Goal: Task Accomplishment & Management: Manage account settings

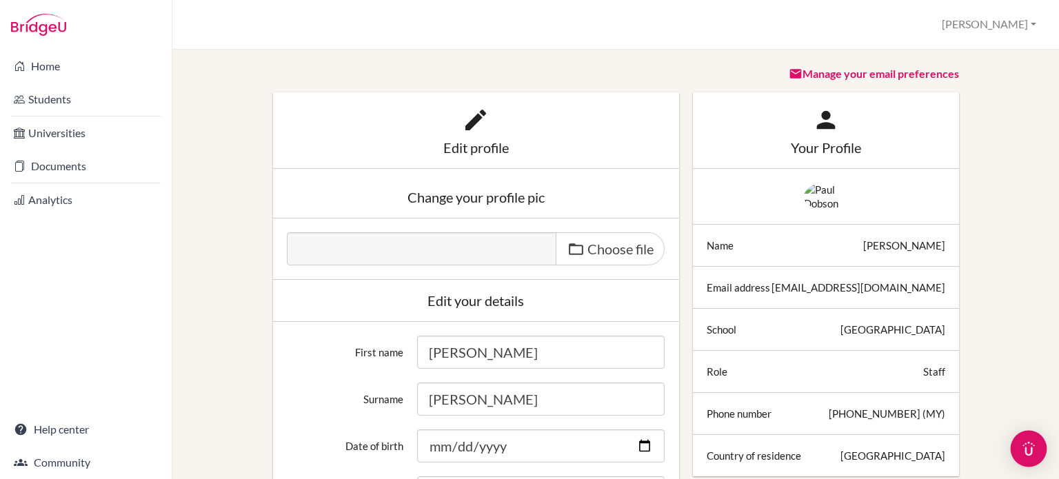
click at [1030, 449] on img "Open Intercom Messenger" at bounding box center [1029, 449] width 18 height 18
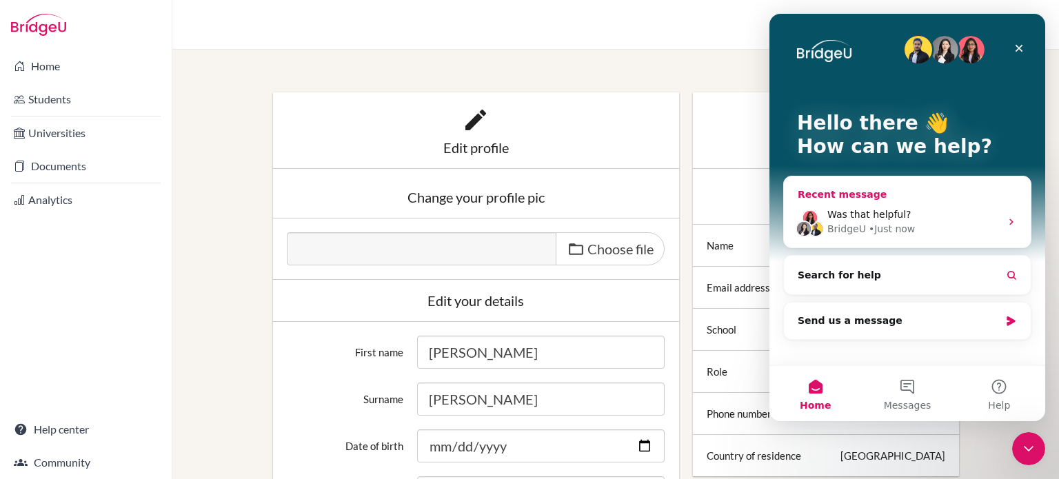
click at [872, 217] on span "Was that helpful?" at bounding box center [869, 214] width 84 height 11
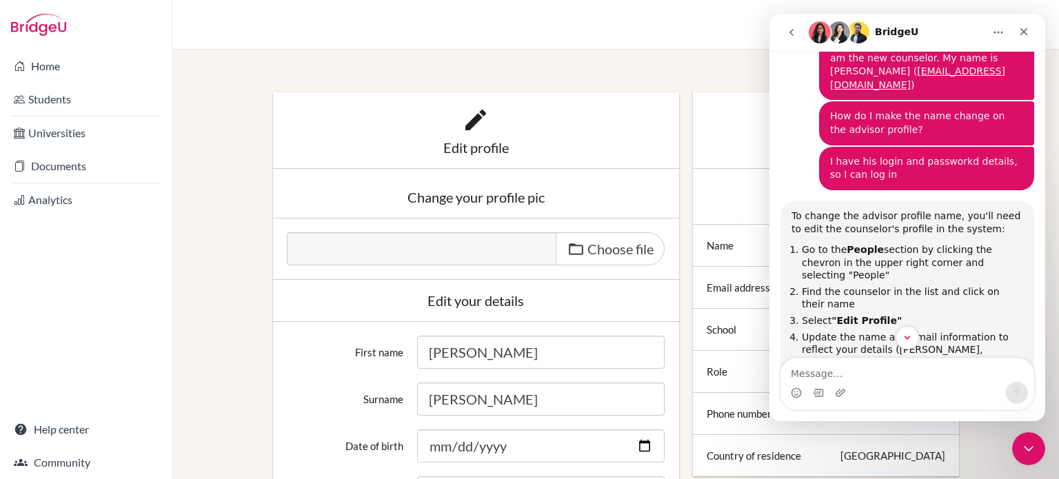
scroll to position [310, 0]
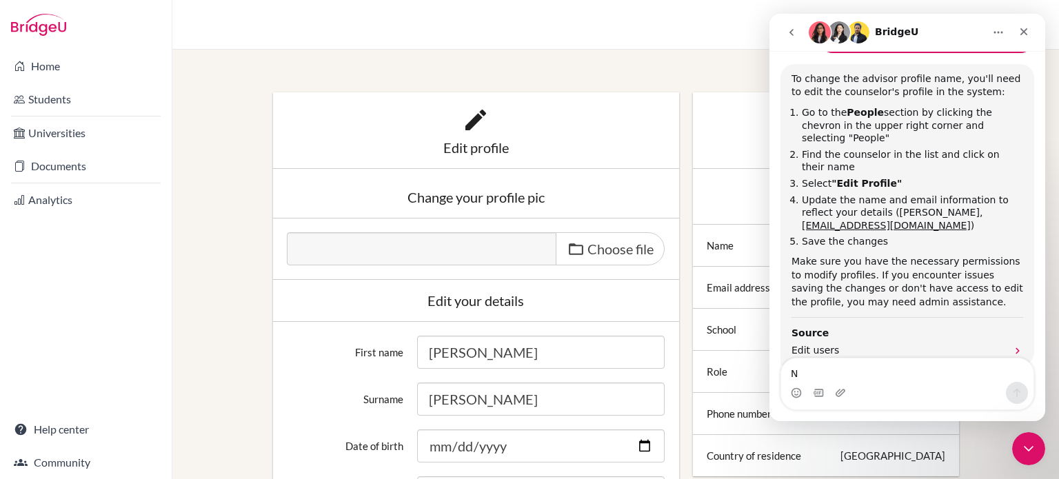
type textarea "No"
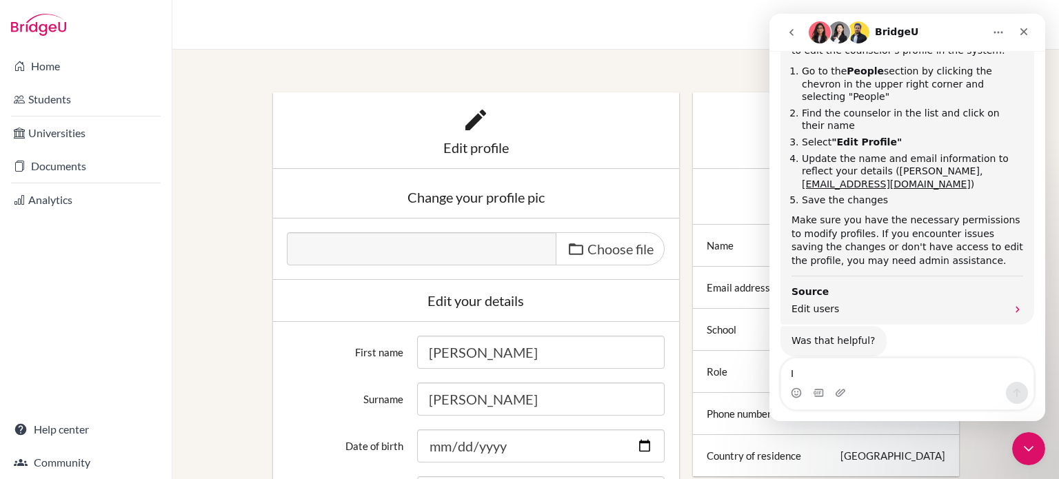
scroll to position [397, 0]
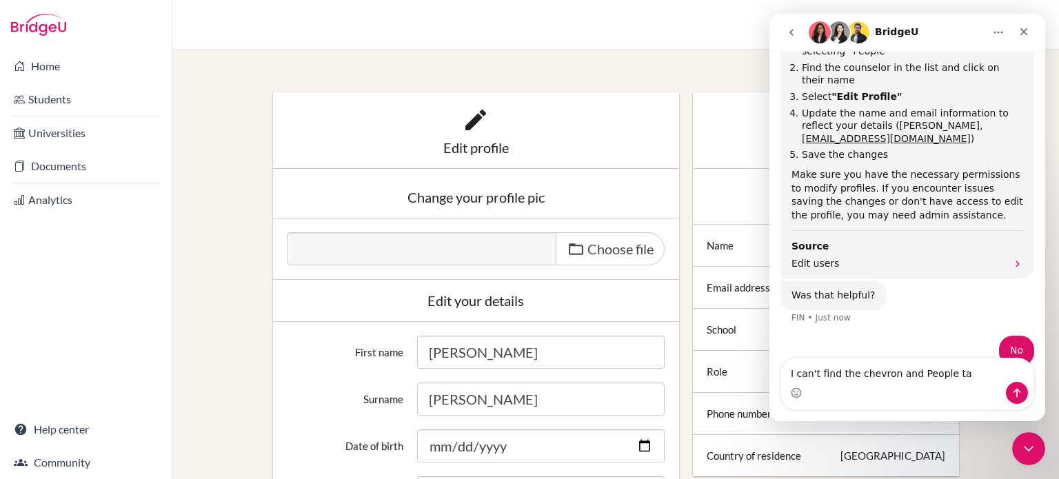
type textarea "I can't find the chevron and People tab"
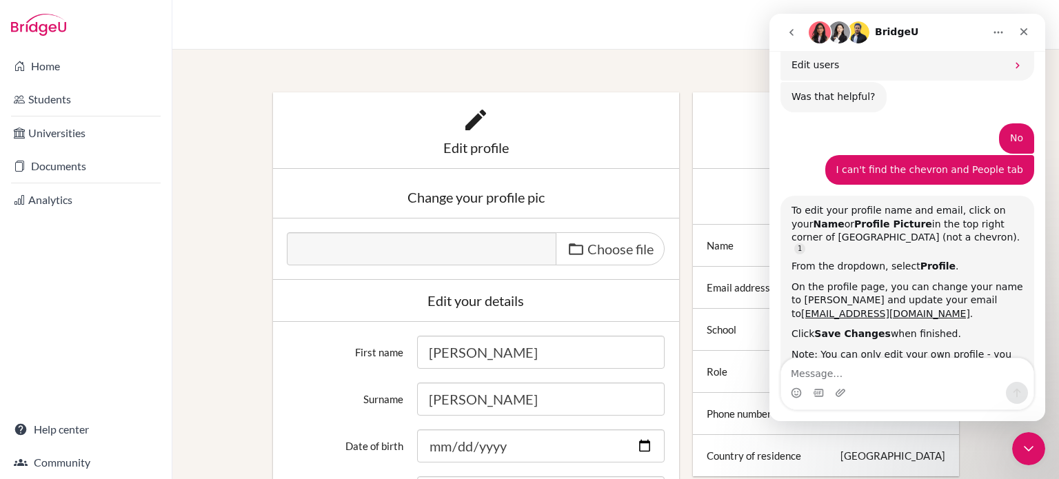
scroll to position [618, 0]
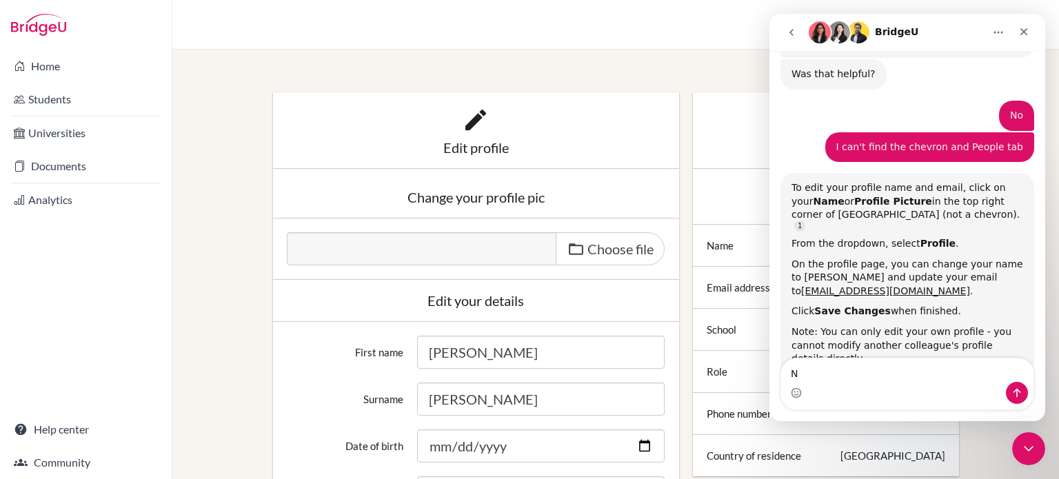
type textarea "No"
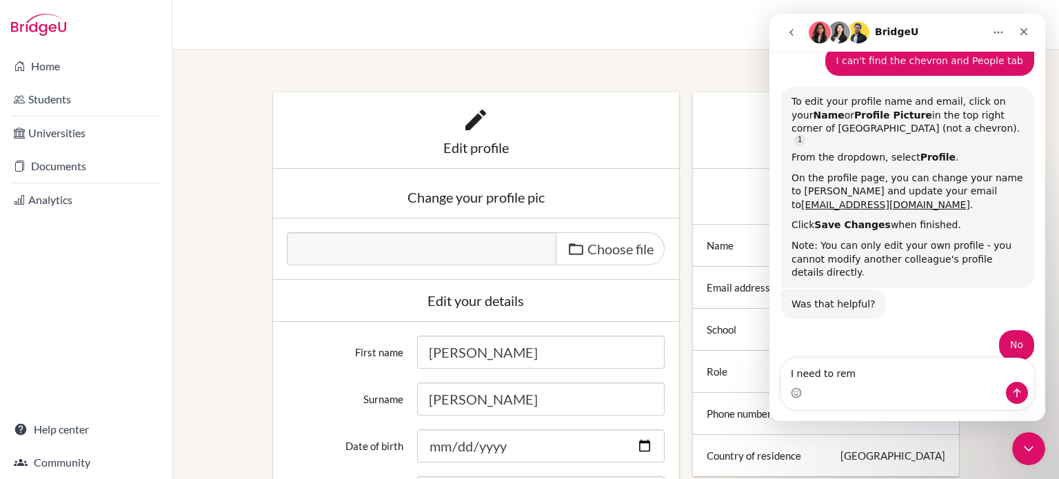
scroll to position [755, 0]
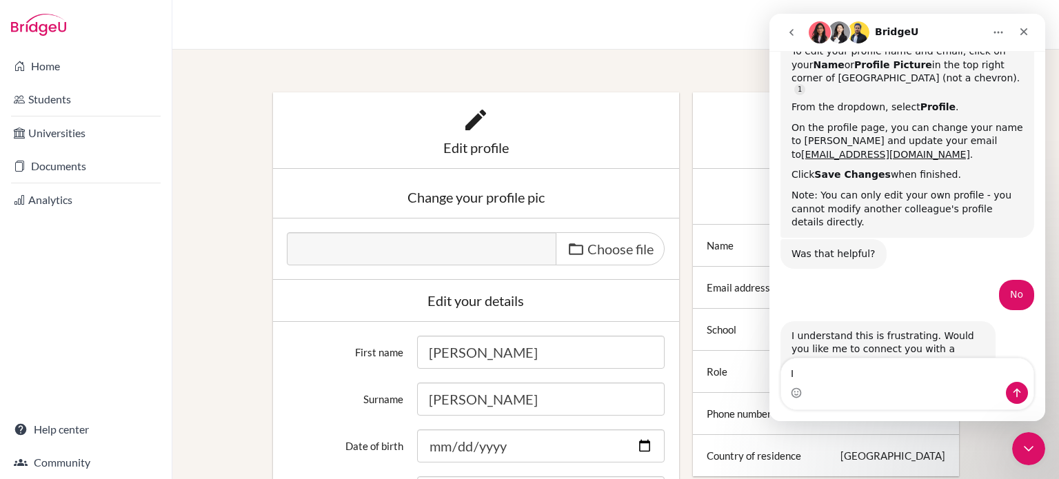
type textarea "I"
type textarea "Yes I would like a human agent"
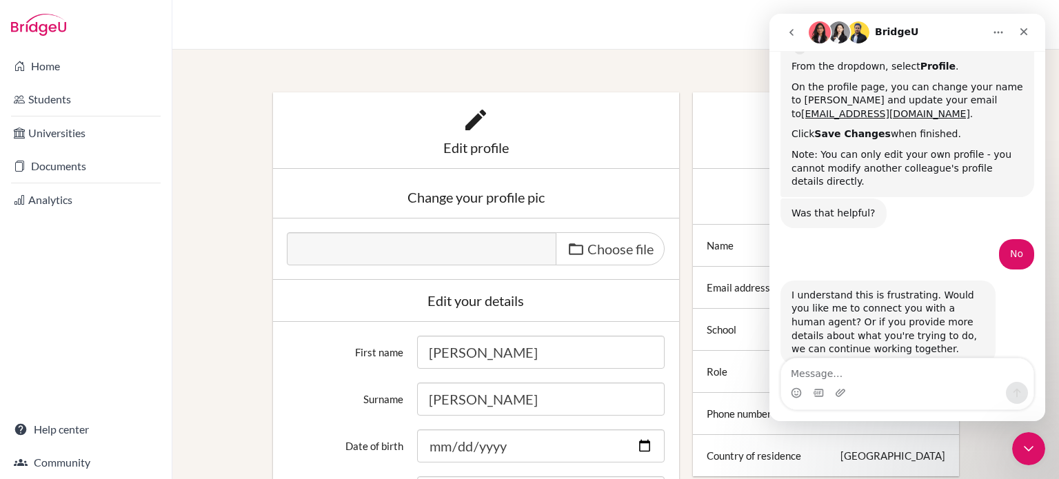
scroll to position [841, 0]
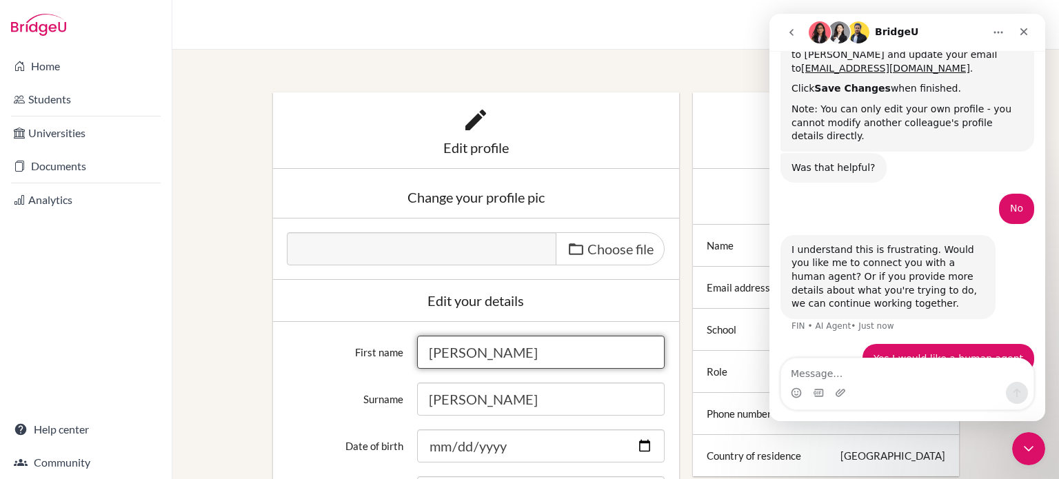
click at [438, 363] on input "Paul" at bounding box center [541, 352] width 248 height 33
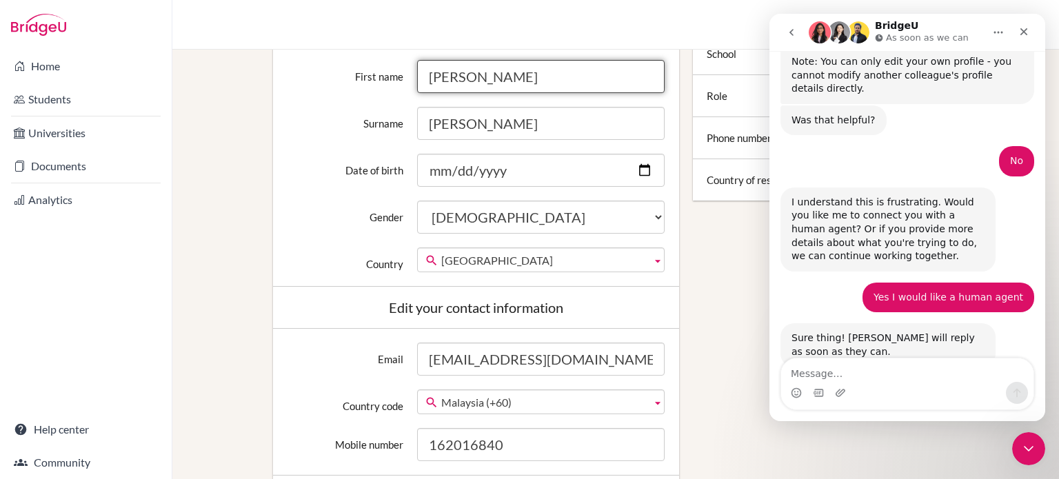
scroll to position [69, 0]
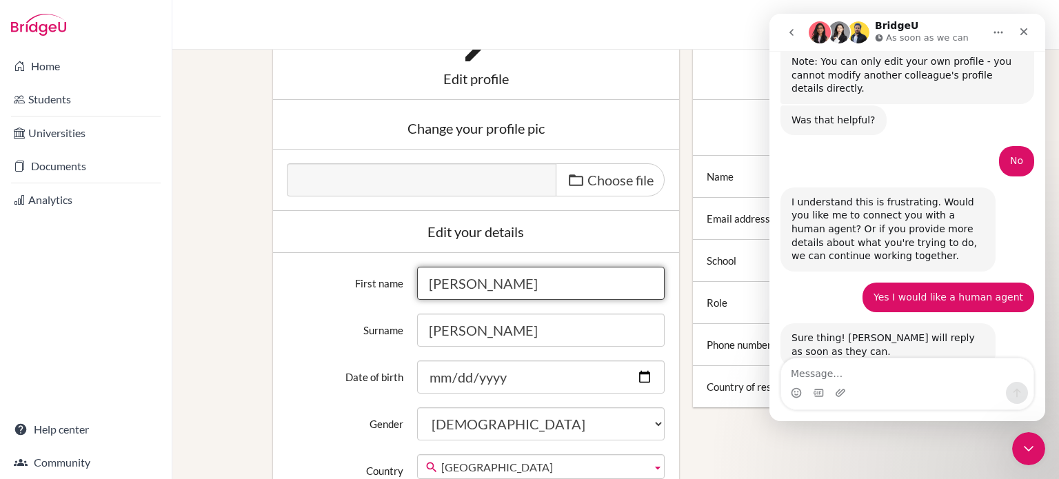
drag, startPoint x: 483, startPoint y: 289, endPoint x: 425, endPoint y: 285, distance: 58.0
click at [425, 285] on input "Paul" at bounding box center [541, 283] width 248 height 33
type input "Anne"
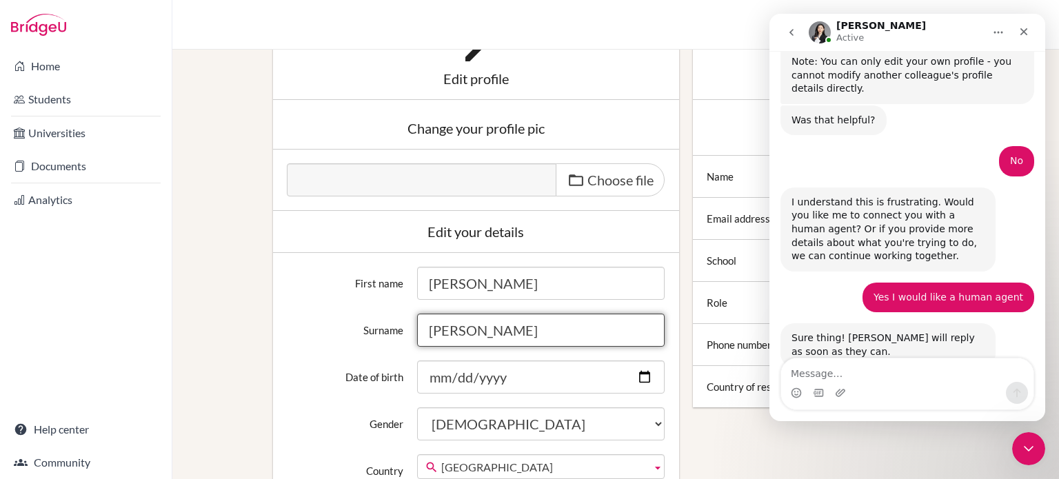
click at [460, 331] on input "Dobson" at bounding box center [541, 330] width 248 height 33
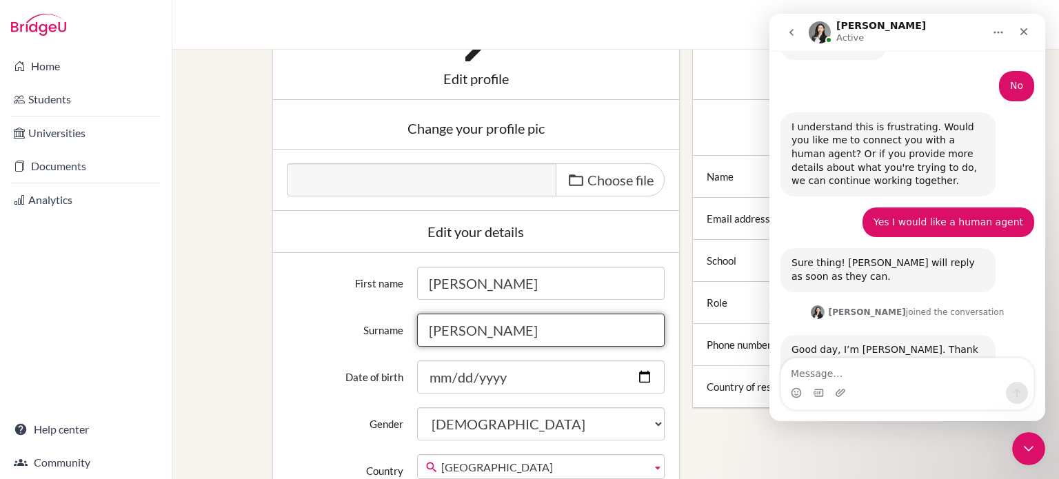
click at [460, 331] on input "Dobson" at bounding box center [541, 330] width 248 height 33
type input "Jones"
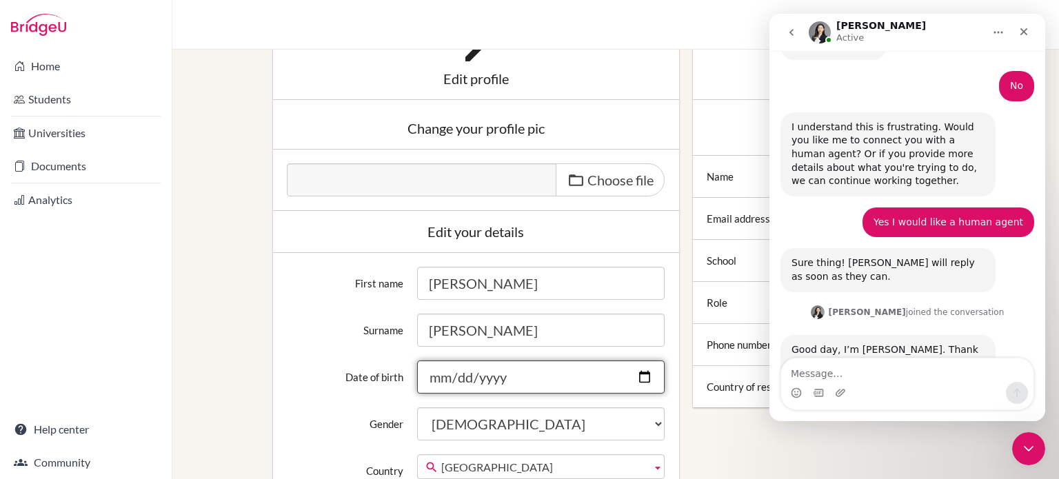
click at [598, 383] on input "Date of birth" at bounding box center [541, 377] width 248 height 33
type input "1985-09-03"
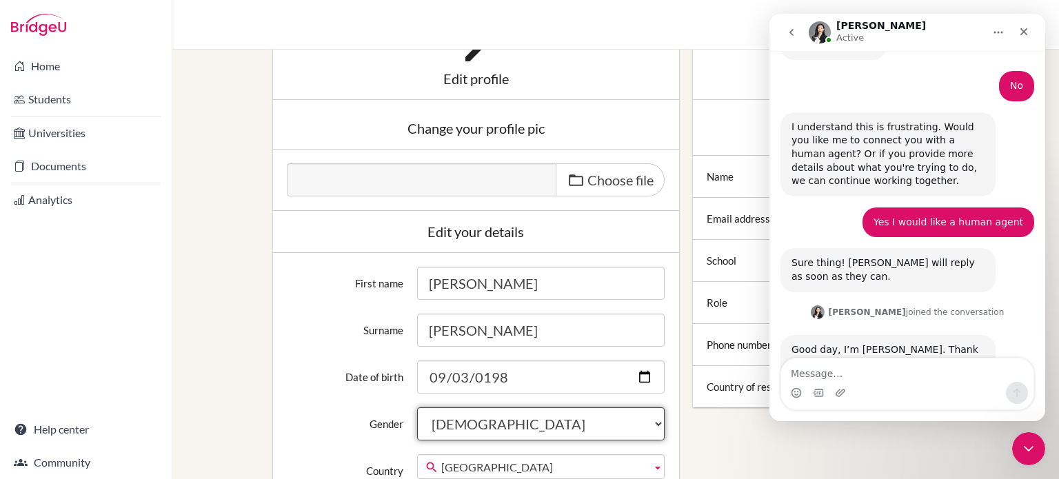
click at [545, 427] on select "Female Male Neither" at bounding box center [541, 423] width 248 height 33
select select "female"
click at [417, 407] on select "Female Male Neither" at bounding box center [541, 423] width 248 height 33
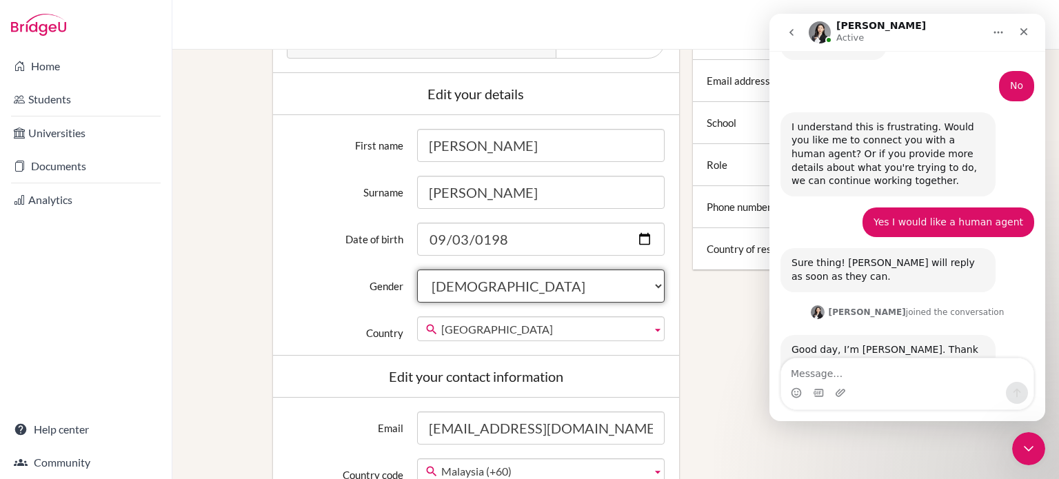
scroll to position [345, 0]
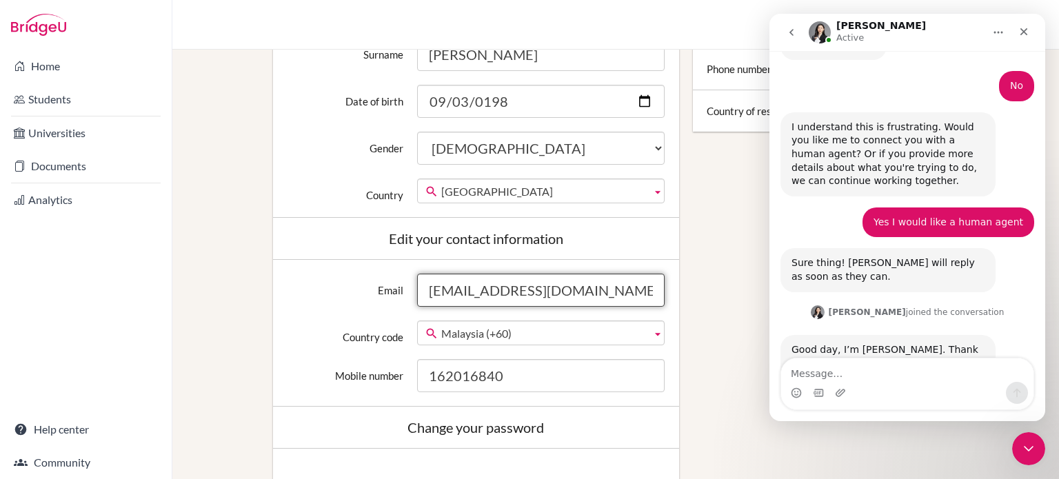
drag, startPoint x: 478, startPoint y: 294, endPoint x: 394, endPoint y: 300, distance: 83.7
click at [394, 300] on div "Email pdobson@dalat.org" at bounding box center [476, 290] width 392 height 33
type input "ajones@dalat.org"
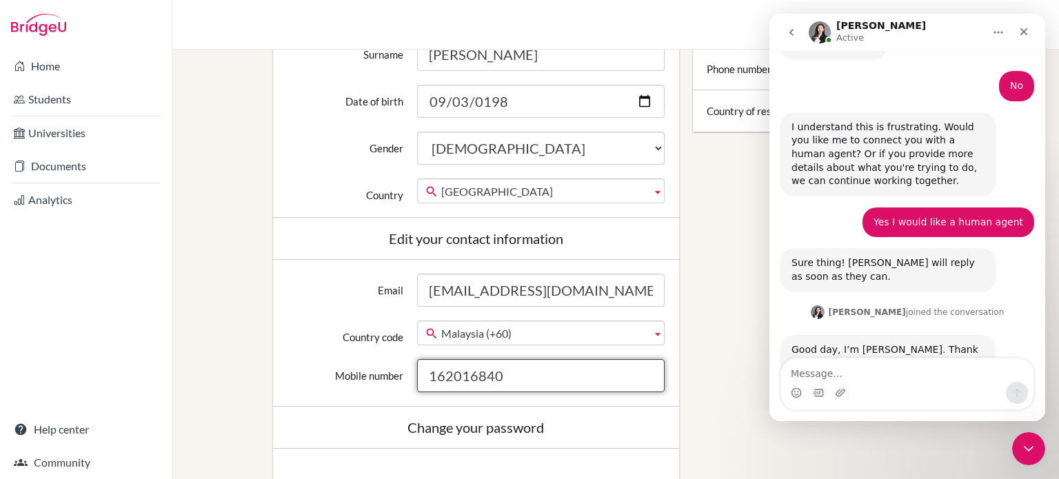
drag, startPoint x: 532, startPoint y: 376, endPoint x: 388, endPoint y: 386, distance: 144.4
click at [388, 386] on div "Mobile number 162016840" at bounding box center [476, 375] width 392 height 33
type input "1118660690"
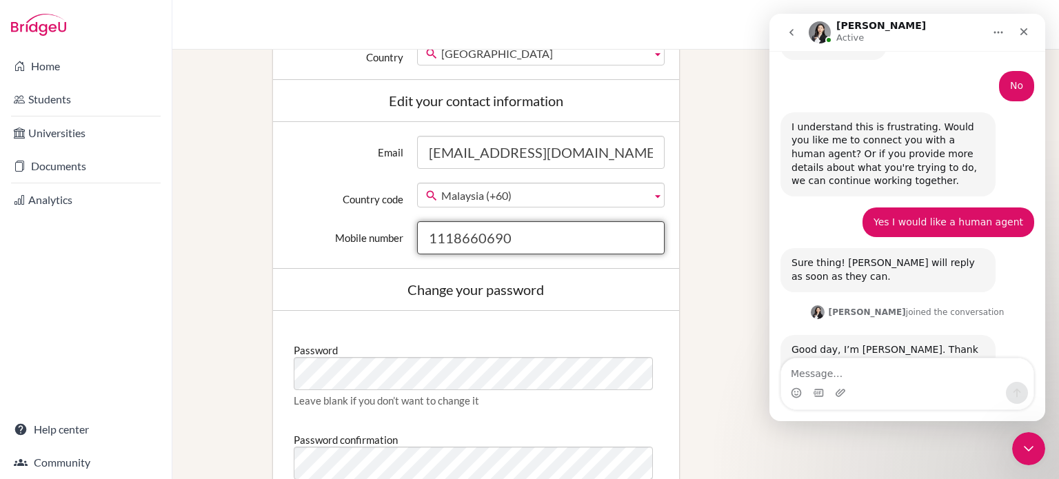
scroll to position [552, 0]
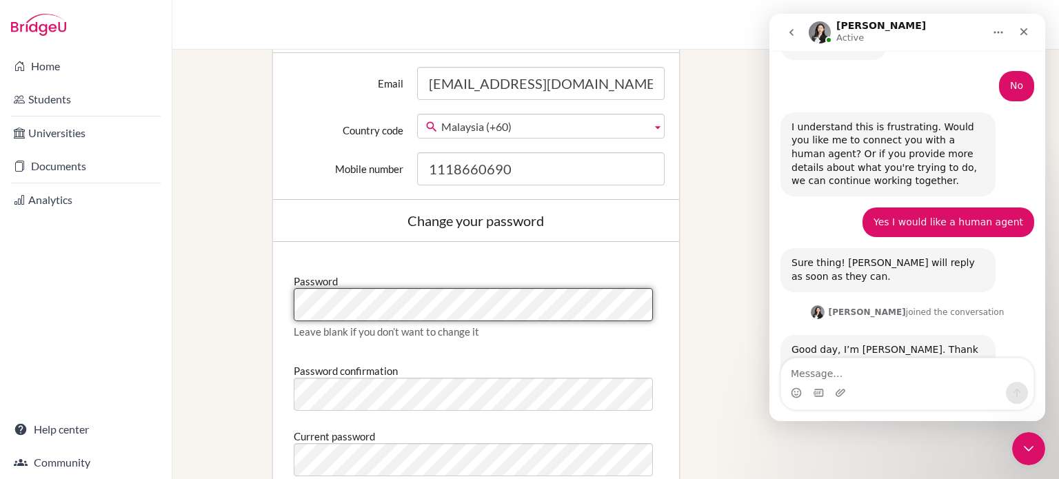
click at [279, 311] on div "Password Leave blank if you don’t want to change it Password confirmation Curre…" at bounding box center [476, 385] width 406 height 286
click at [266, 308] on div "Edit profile Change your profile pic Choose file Edit your details First name A…" at bounding box center [476, 80] width 420 height 1079
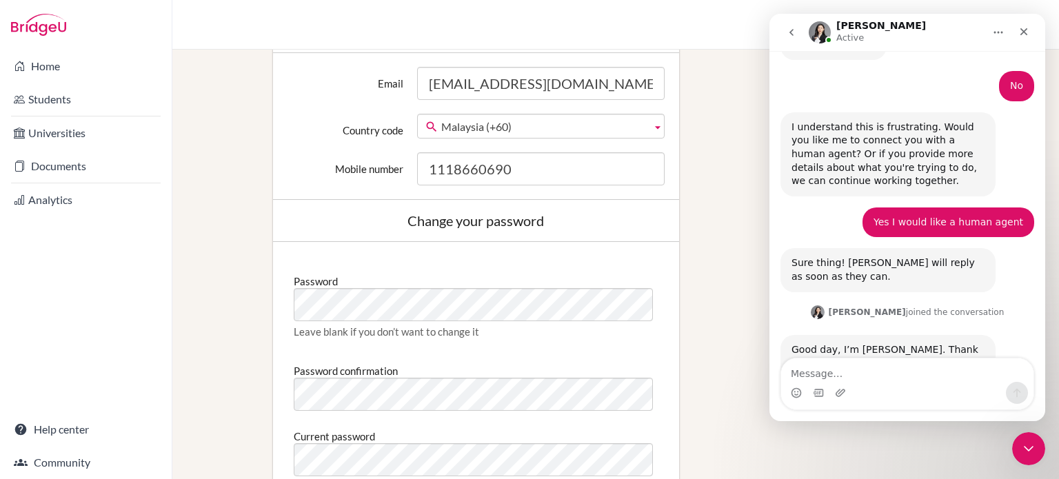
click at [342, 235] on div "Change your password" at bounding box center [476, 221] width 406 height 42
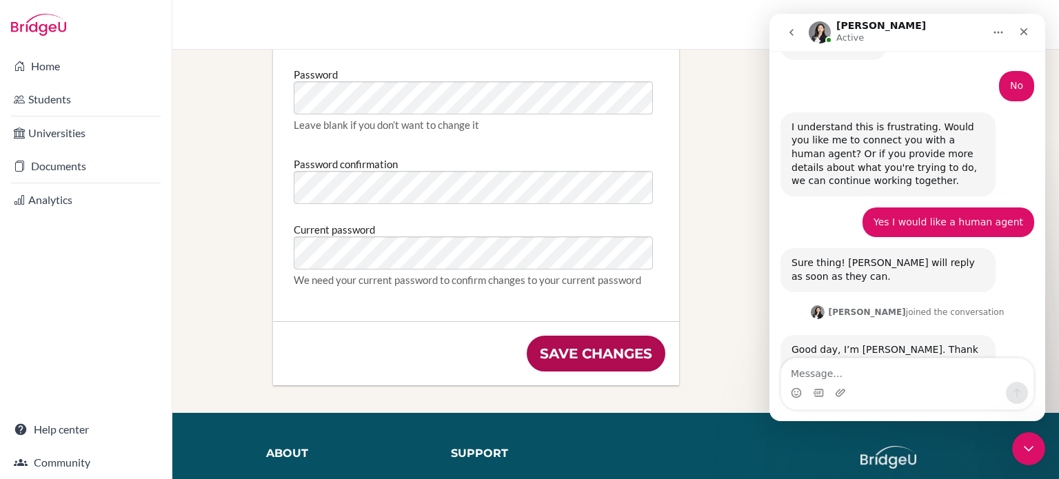
click at [631, 360] on input "Save changes" at bounding box center [596, 354] width 139 height 36
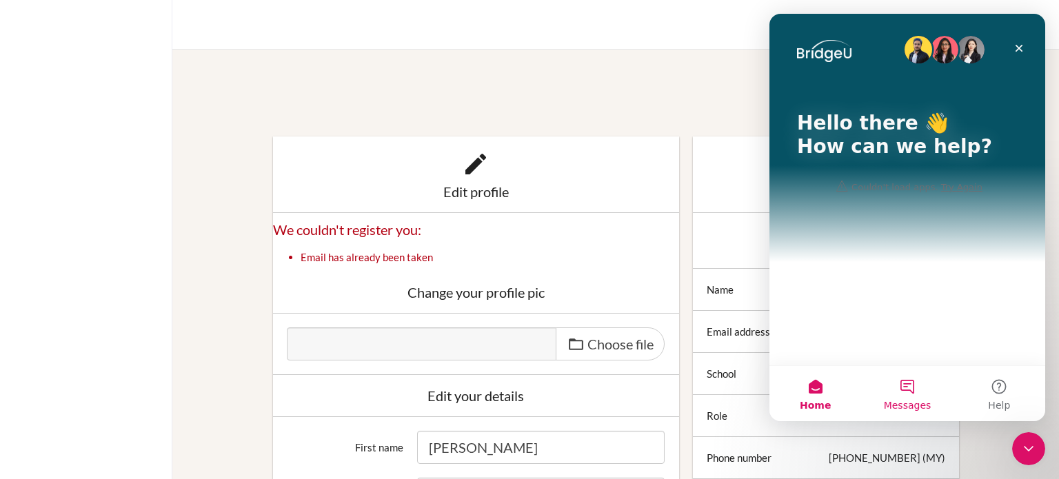
click at [914, 394] on button "Messages" at bounding box center [907, 393] width 92 height 55
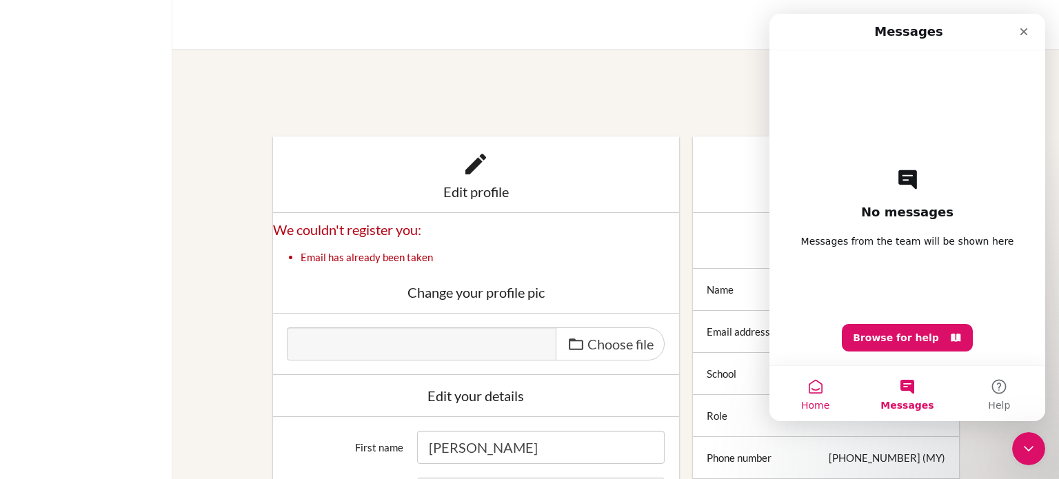
click at [831, 387] on button "Home" at bounding box center [815, 393] width 92 height 55
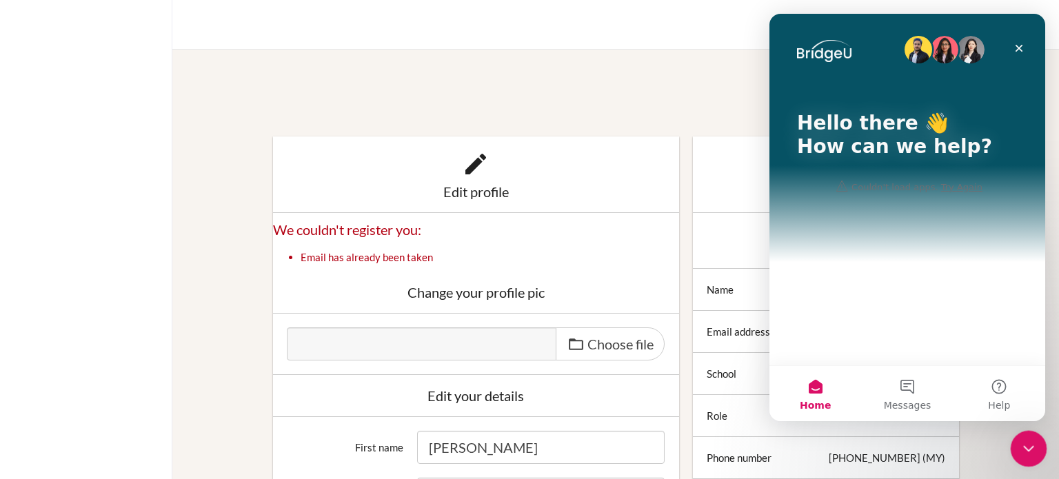
click at [1025, 438] on div "Close Intercom Messenger" at bounding box center [1026, 446] width 33 height 33
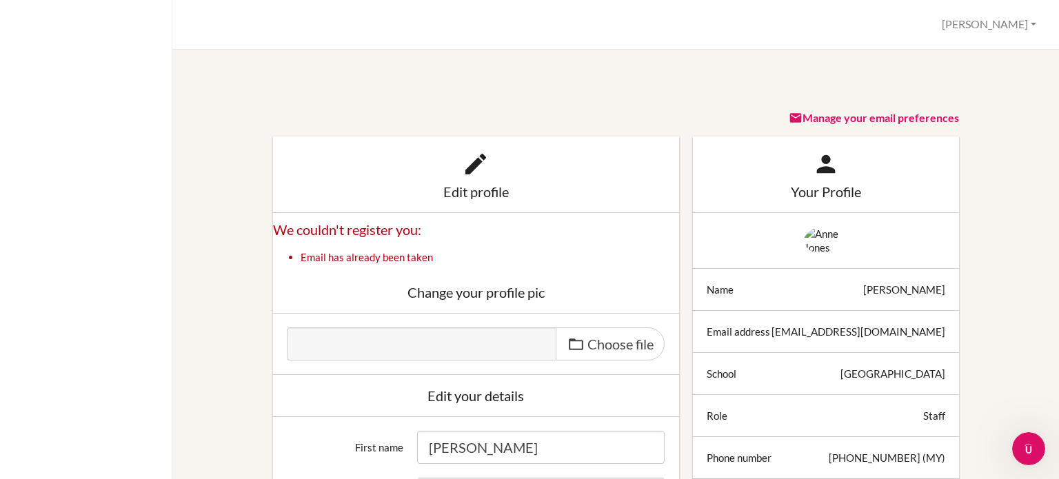
click at [827, 254] on img at bounding box center [826, 241] width 44 height 28
click at [819, 192] on div "Your Profile" at bounding box center [826, 192] width 239 height 14
click at [804, 254] on img at bounding box center [826, 241] width 44 height 28
click at [587, 344] on span "Choose file" at bounding box center [620, 344] width 66 height 17
click at [498, 343] on input "Choose file" at bounding box center [392, 335] width 211 height 16
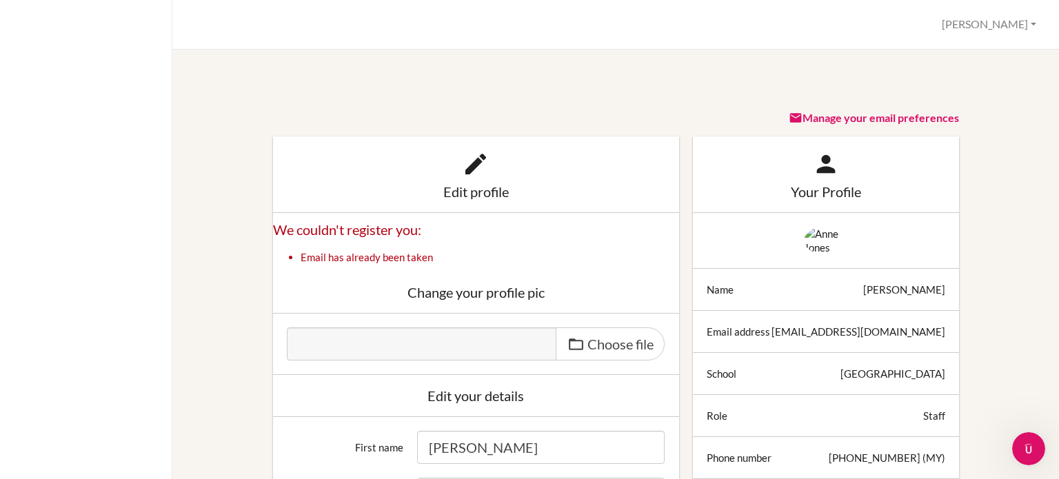
click at [466, 182] on div "Edit profile" at bounding box center [476, 175] width 406 height 77
click at [475, 158] on icon at bounding box center [476, 164] width 28 height 28
click at [567, 338] on span at bounding box center [575, 344] width 17 height 17
click at [498, 338] on input "Choose file" at bounding box center [392, 335] width 211 height 16
click at [579, 343] on label "Choose file" at bounding box center [610, 343] width 109 height 33
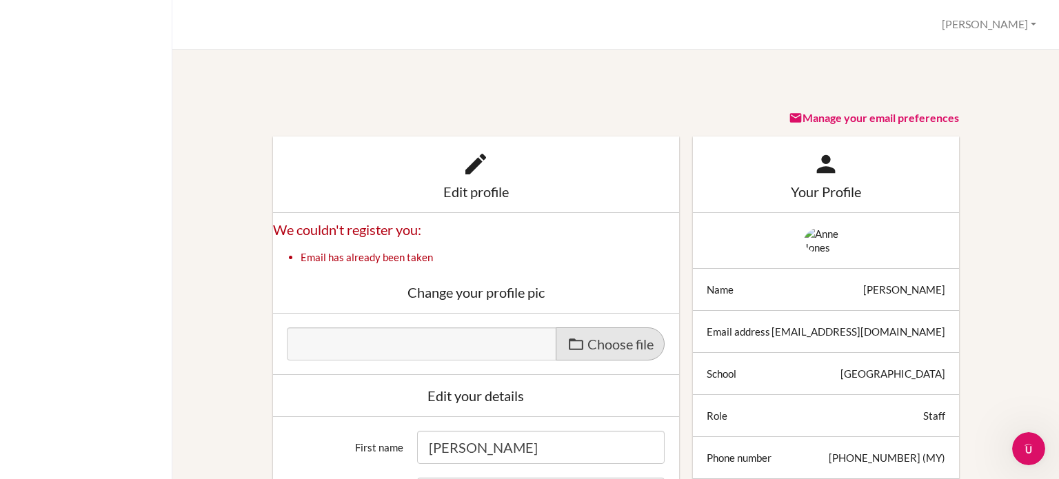
click at [498, 343] on input "Choose file" at bounding box center [392, 335] width 211 height 16
type input "C:\fakepath\25-26-ajones.png"
type input "25-26-ajones.png"
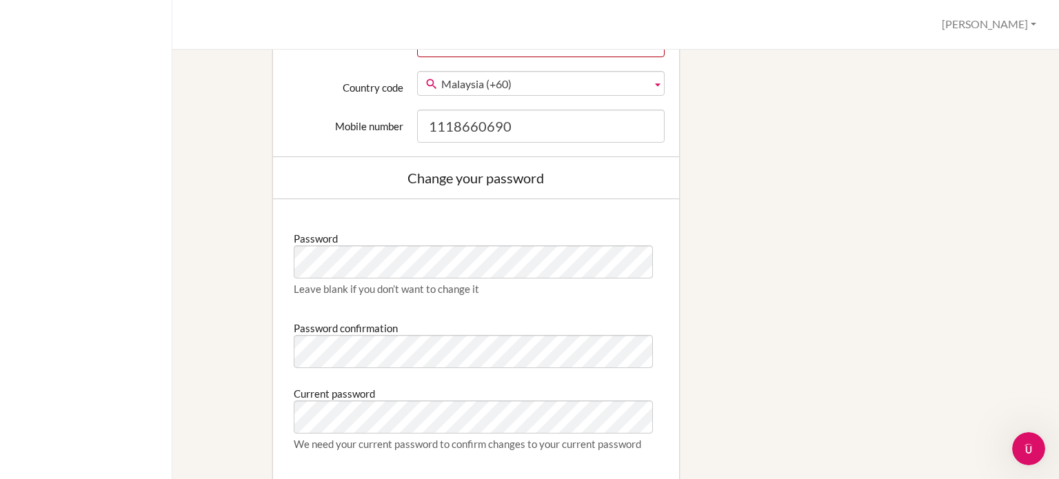
scroll to position [827, 0]
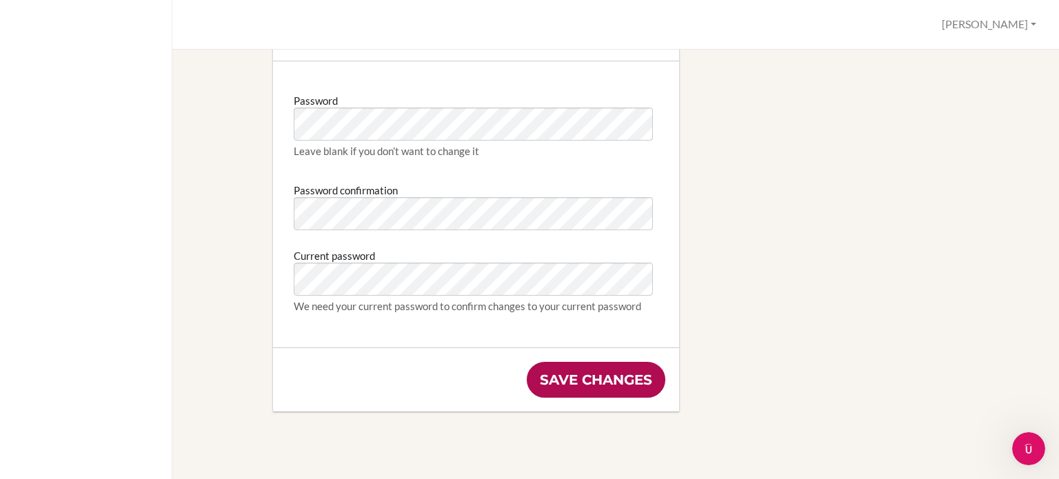
click at [625, 376] on input "Save changes" at bounding box center [596, 380] width 139 height 36
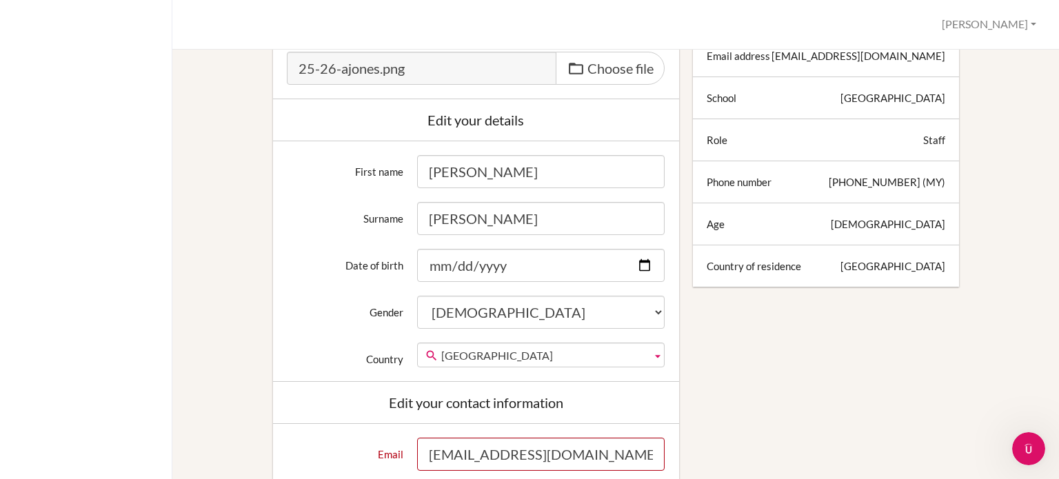
scroll to position [69, 0]
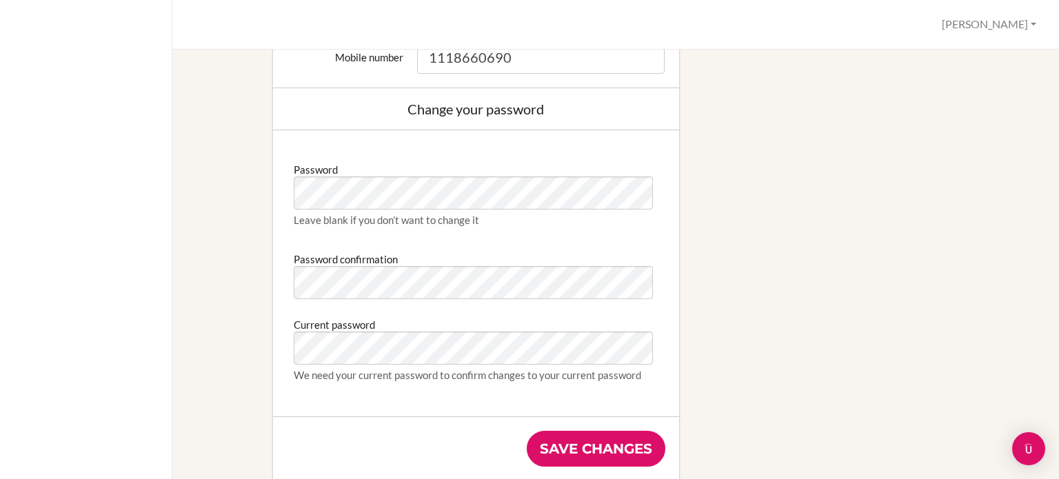
scroll to position [1034, 0]
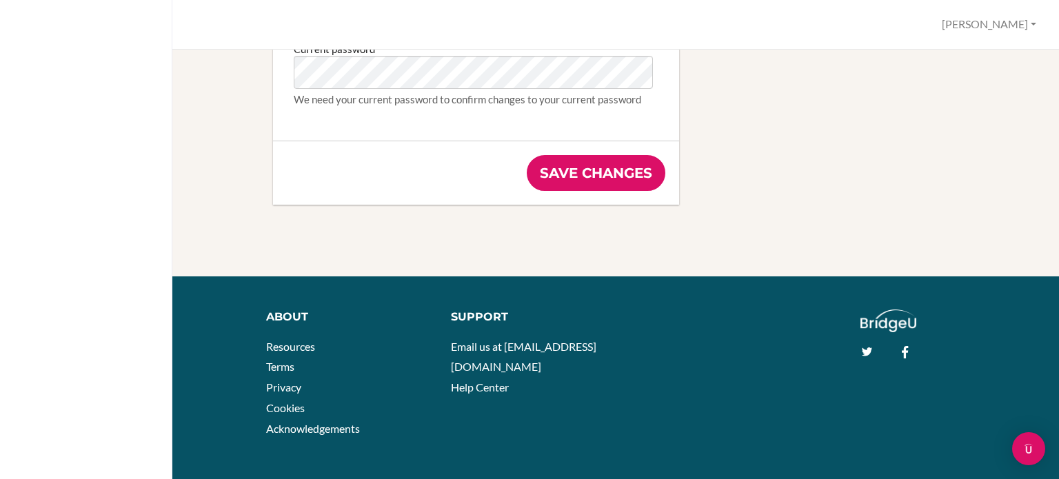
drag, startPoint x: 596, startPoint y: 174, endPoint x: 608, endPoint y: 173, distance: 12.5
click at [596, 173] on input "Save changes" at bounding box center [596, 173] width 139 height 36
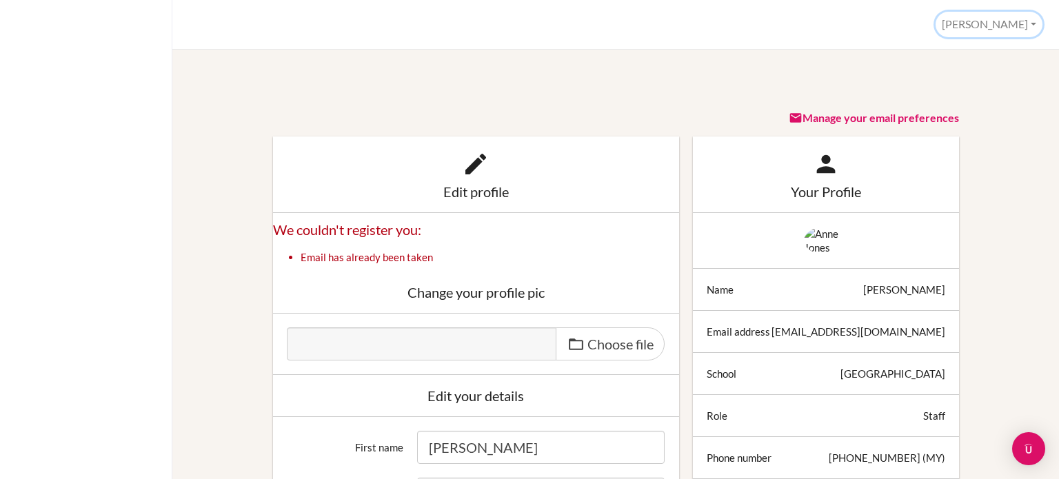
click at [1016, 21] on button "[PERSON_NAME]" at bounding box center [989, 25] width 107 height 26
click at [969, 89] on button "Log out" at bounding box center [987, 90] width 109 height 22
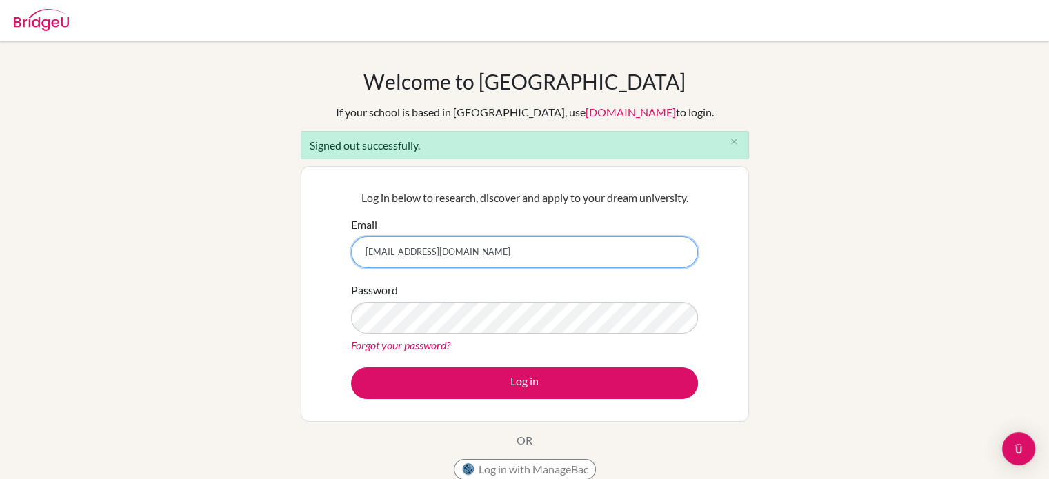
drag, startPoint x: 396, startPoint y: 253, endPoint x: 336, endPoint y: 272, distance: 62.8
click at [336, 272] on div "Log in below to research, discover and apply to your dream university. Email pd…" at bounding box center [525, 294] width 448 height 256
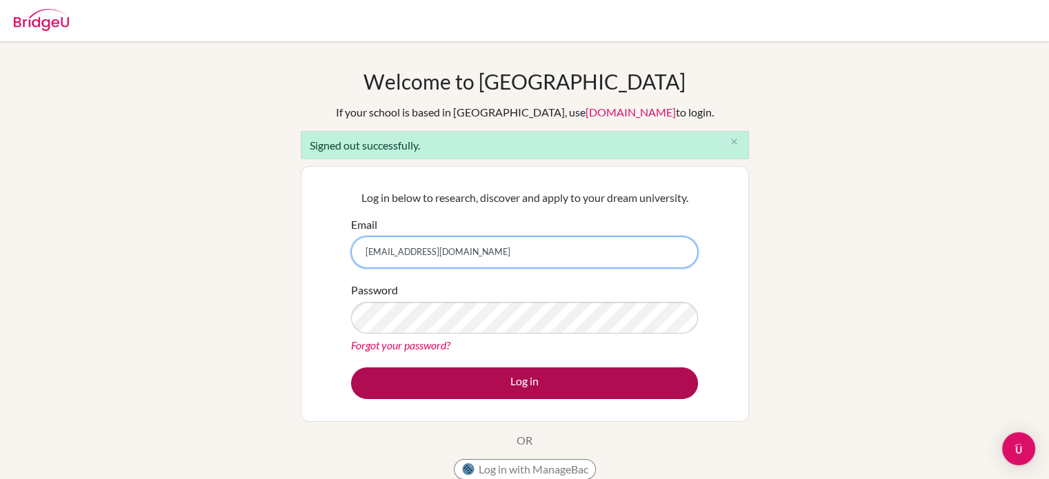
type input "[EMAIL_ADDRESS][DOMAIN_NAME]"
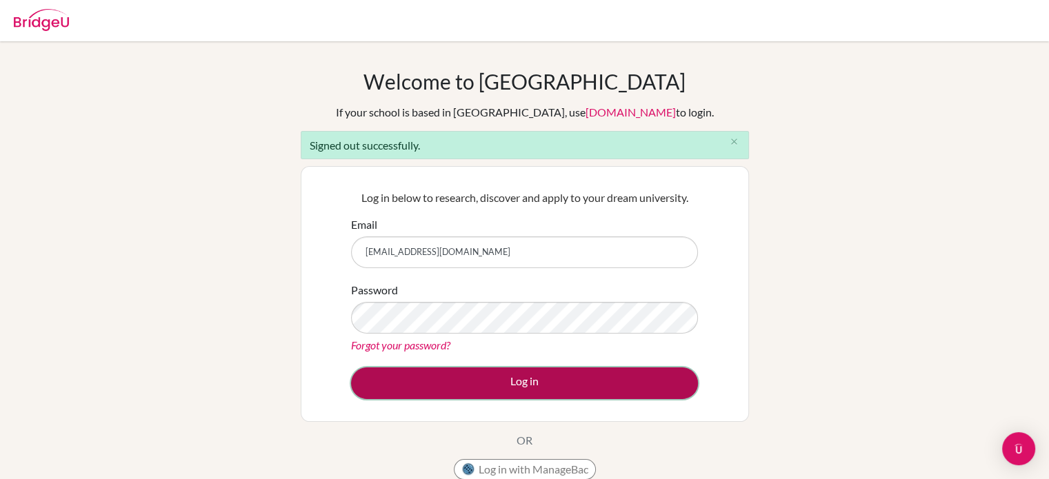
click at [475, 383] on button "Log in" at bounding box center [524, 383] width 347 height 32
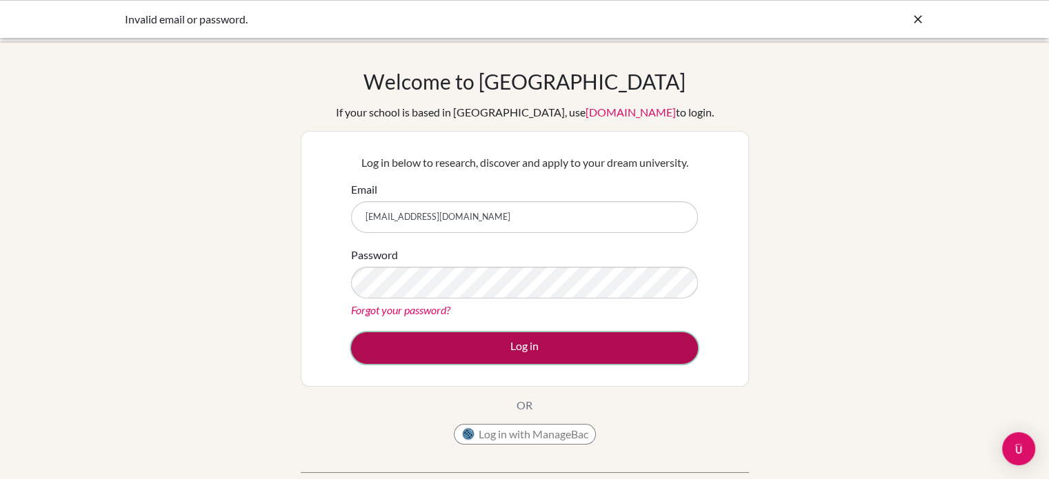
click at [385, 341] on button "Log in" at bounding box center [524, 348] width 347 height 32
click at [492, 342] on button "Log in" at bounding box center [524, 348] width 347 height 32
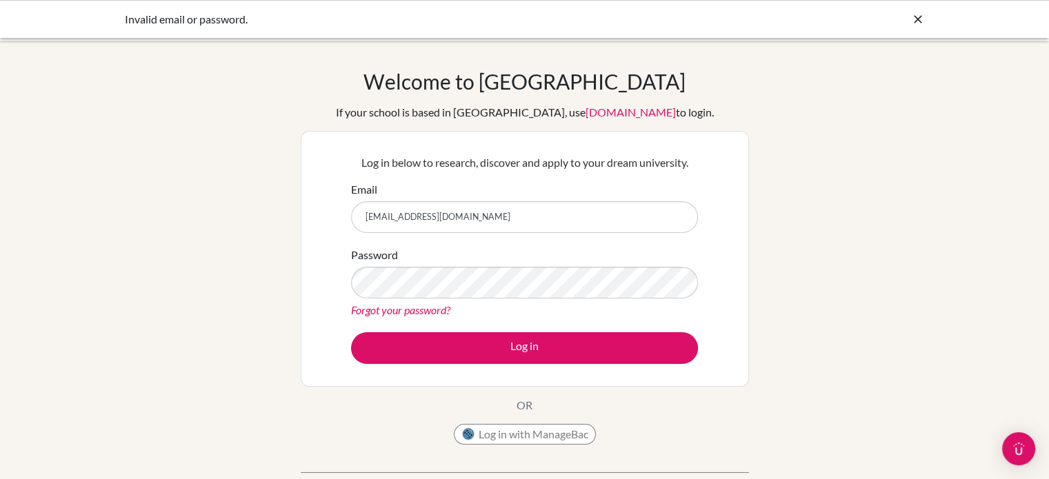
click at [450, 212] on input "[EMAIL_ADDRESS][DOMAIN_NAME]" at bounding box center [524, 217] width 347 height 32
type input "[EMAIL_ADDRESS][DOMAIN_NAME]"
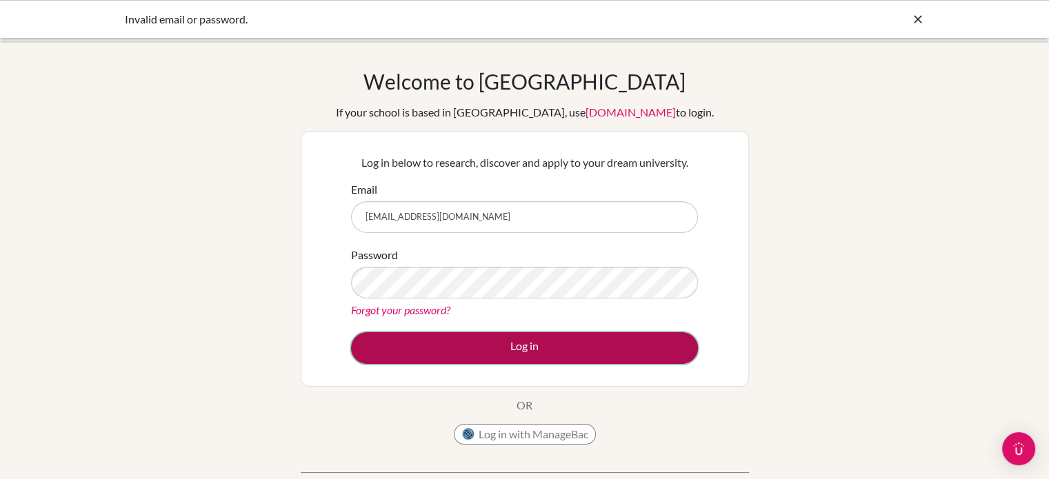
click at [461, 351] on button "Log in" at bounding box center [524, 348] width 347 height 32
